Goal: Use online tool/utility: Utilize a website feature to perform a specific function

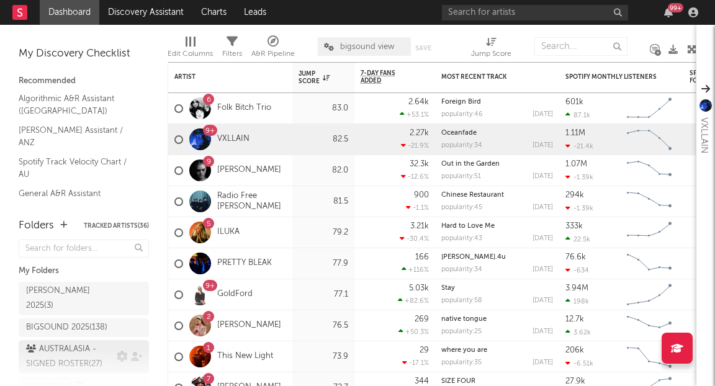
scroll to position [77, 0]
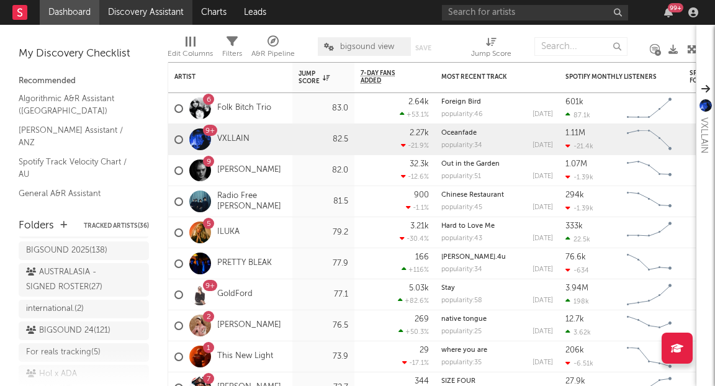
click at [121, 11] on link "Discovery Assistant" at bounding box center [145, 12] width 93 height 25
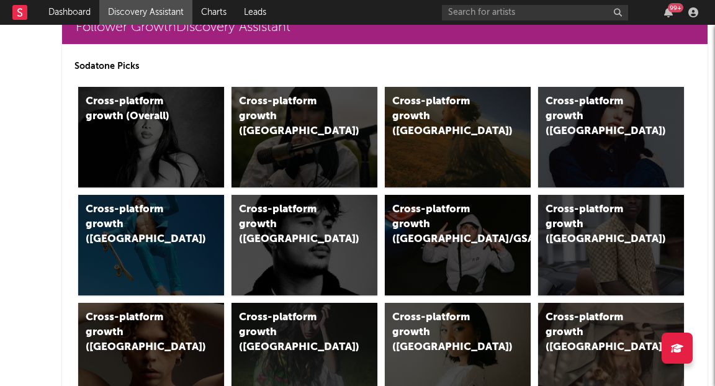
scroll to position [344, 0]
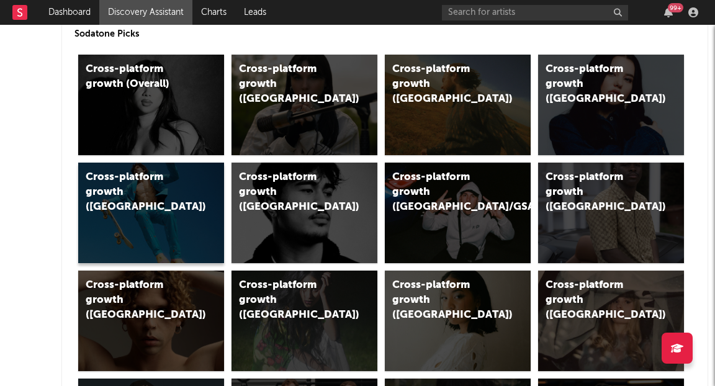
click at [130, 222] on div "Cross-platform growth (Australia)" at bounding box center [151, 213] width 146 height 100
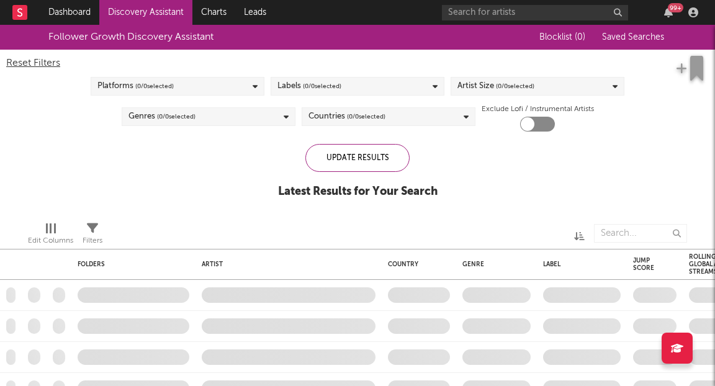
checkbox input "true"
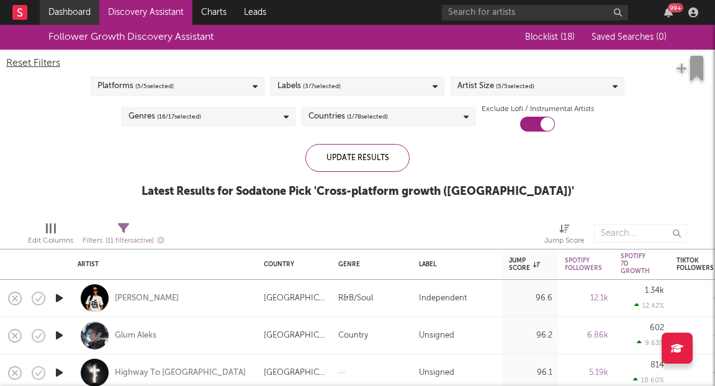
click at [79, 15] on link "Dashboard" at bounding box center [70, 12] width 60 height 25
